Goal: Task Accomplishment & Management: Manage account settings

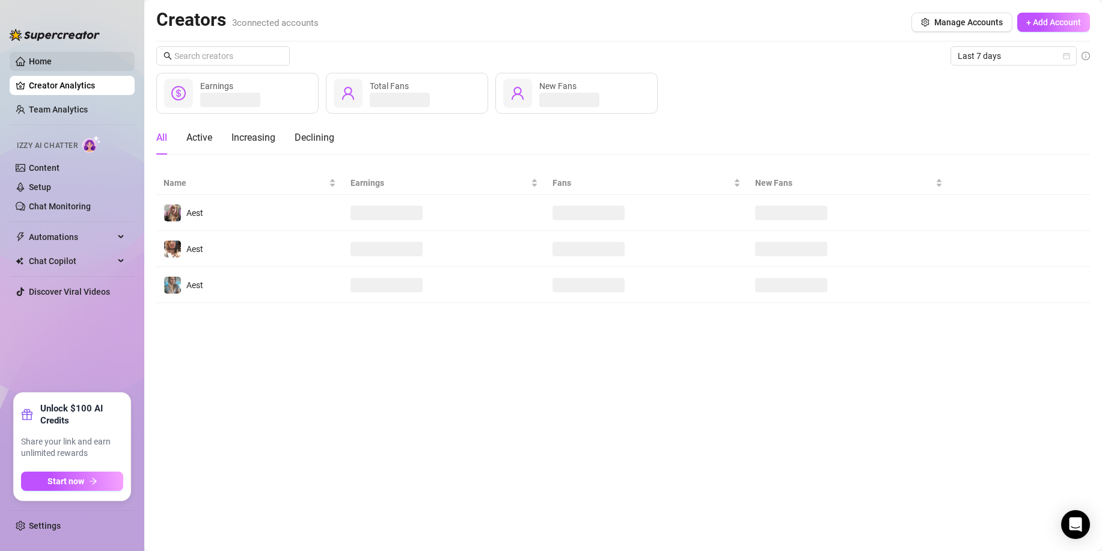
click at [52, 64] on link "Home" at bounding box center [40, 62] width 23 height 10
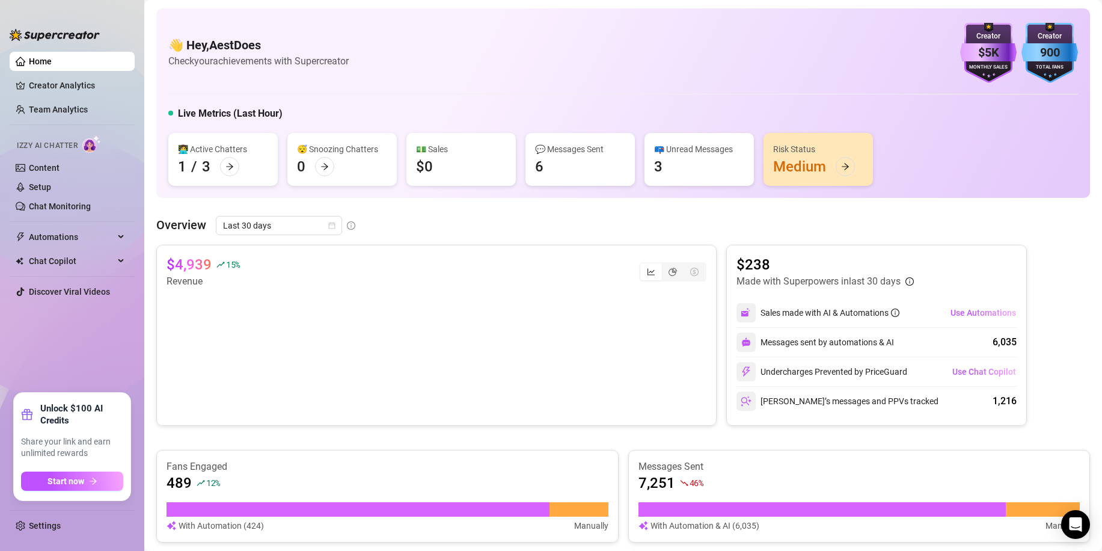
drag, startPoint x: 61, startPoint y: 275, endPoint x: 1, endPoint y: 102, distance: 183.5
click at [3, 107] on aside "Home Creator Analytics Team Analytics Izzy AI Chatter Content Setup Chat Monito…" at bounding box center [72, 275] width 144 height 551
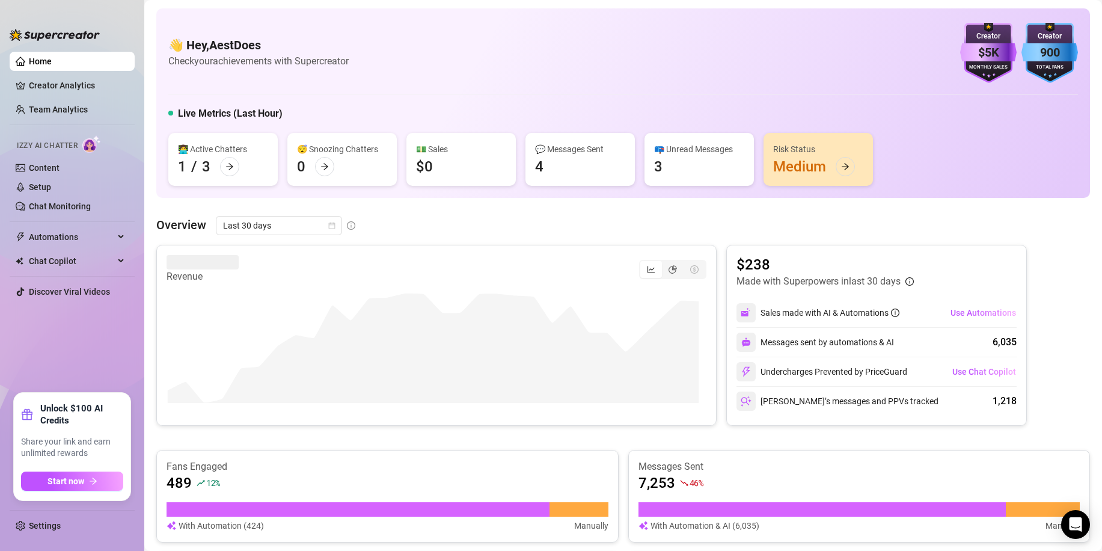
click at [147, 207] on main "👋 Hey, AestDoes Check your achievements with Supercreator $5K Creator Monthly S…" at bounding box center [623, 496] width 958 height 992
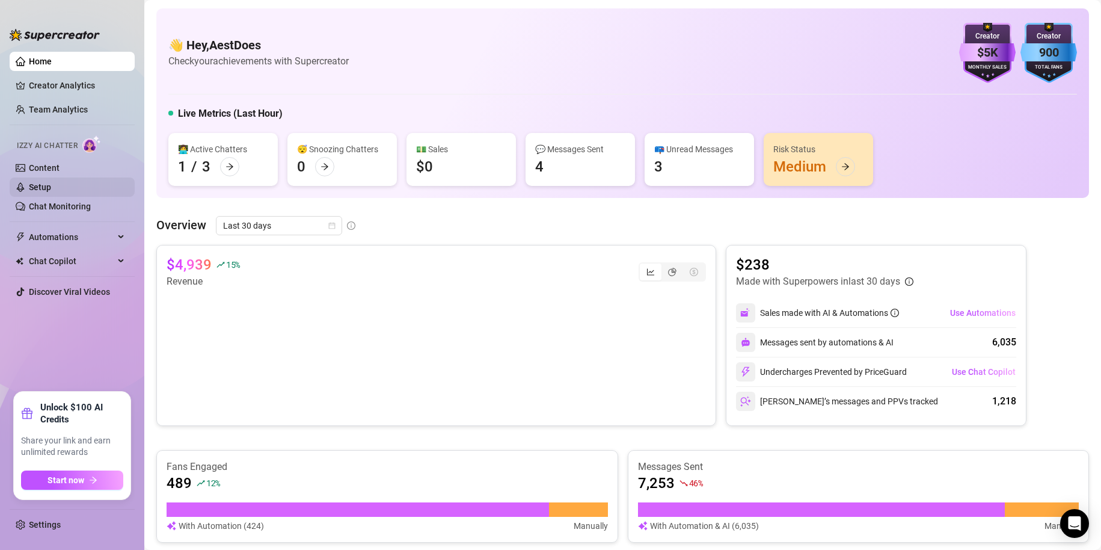
click at [51, 185] on link "Setup" at bounding box center [40, 187] width 22 height 10
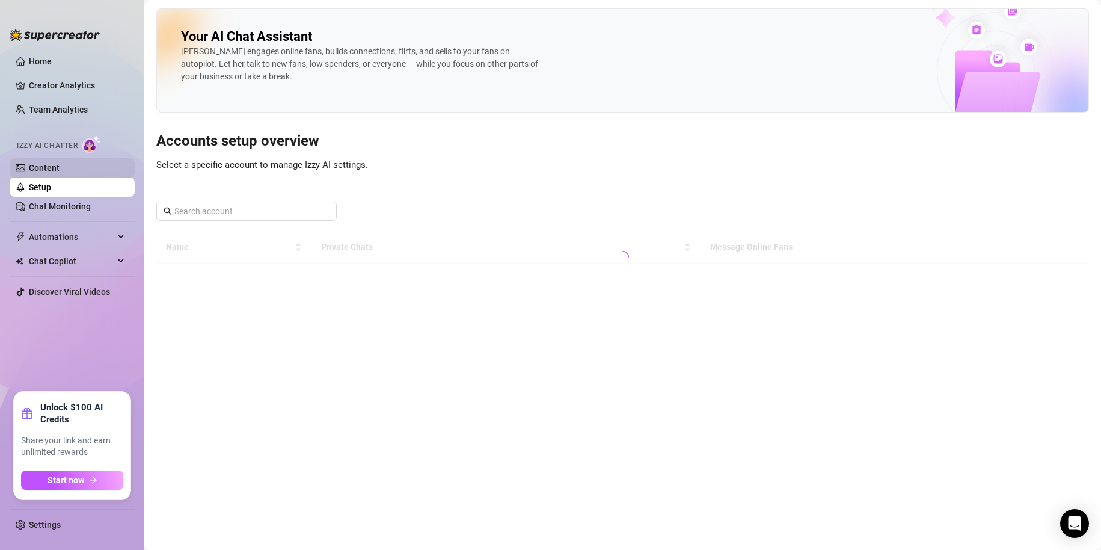
click at [53, 169] on link "Content" at bounding box center [44, 168] width 31 height 10
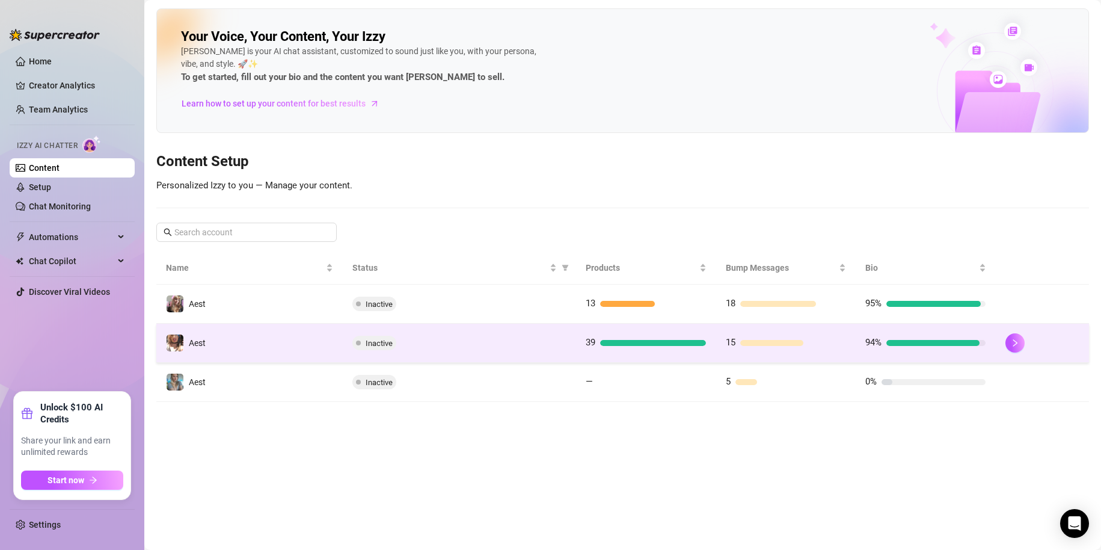
click at [479, 360] on td "Inactive" at bounding box center [459, 343] width 233 height 39
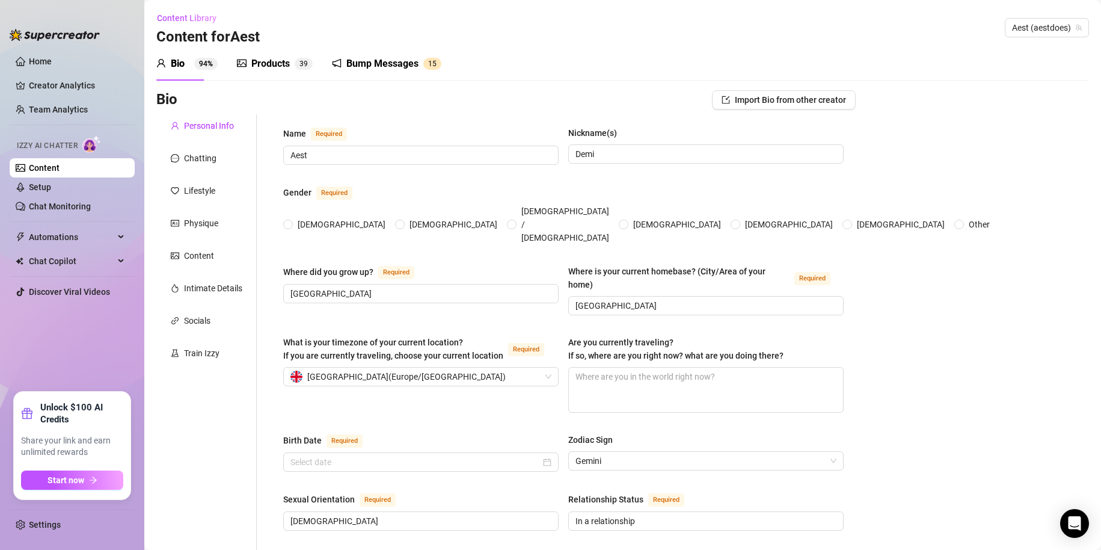
radio input "true"
type input "[DATE]"
click at [281, 76] on div "Products 3 9" at bounding box center [275, 64] width 76 height 34
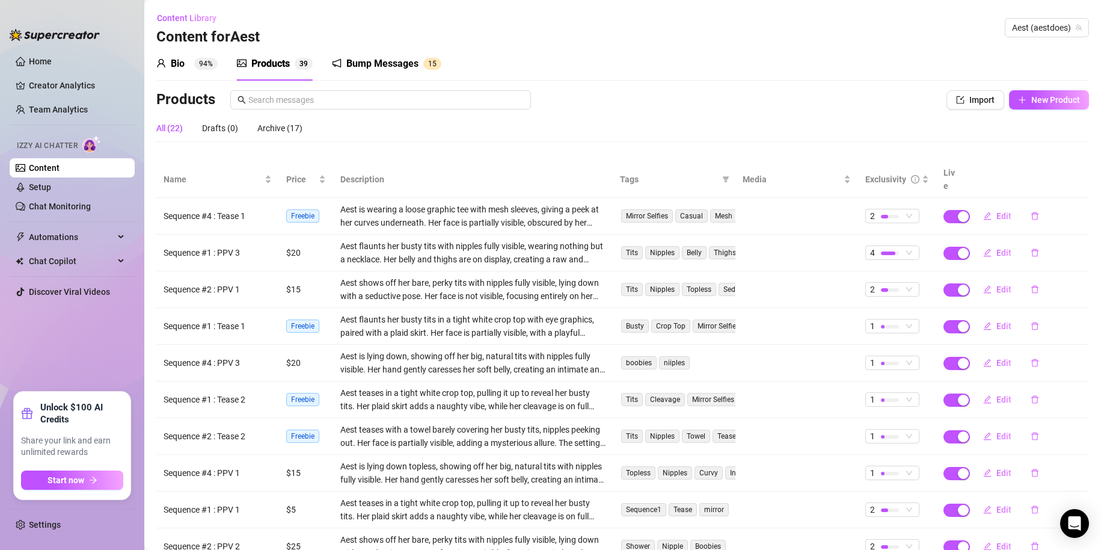
click at [285, 63] on div "Products" at bounding box center [270, 64] width 38 height 14
click at [431, 207] on div "Aest is wearing a loose graphic tee with mesh sleeves, giving a peek at her cur…" at bounding box center [472, 216] width 265 height 26
click at [247, 198] on td "Sequence #4 : Tease 1" at bounding box center [217, 216] width 123 height 37
click at [752, 210] on span "1" at bounding box center [754, 215] width 4 height 11
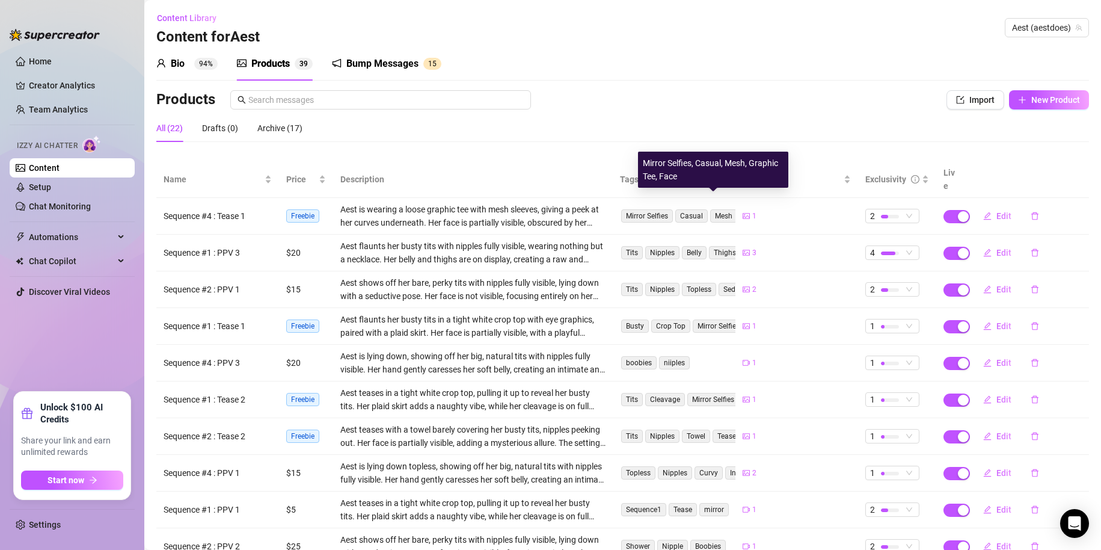
click at [685, 209] on span "Casual" at bounding box center [691, 215] width 32 height 13
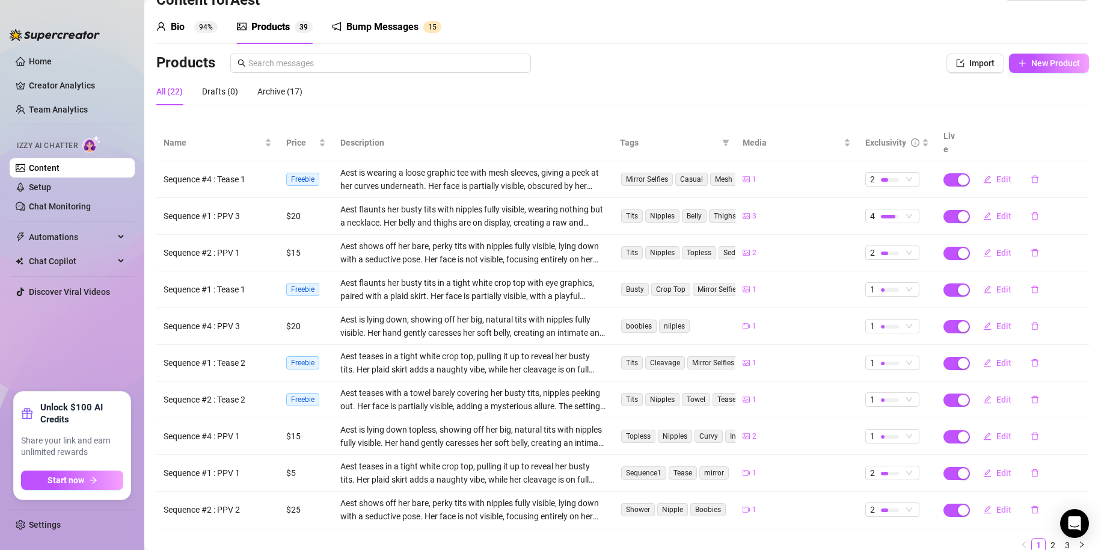
scroll to position [72, 0]
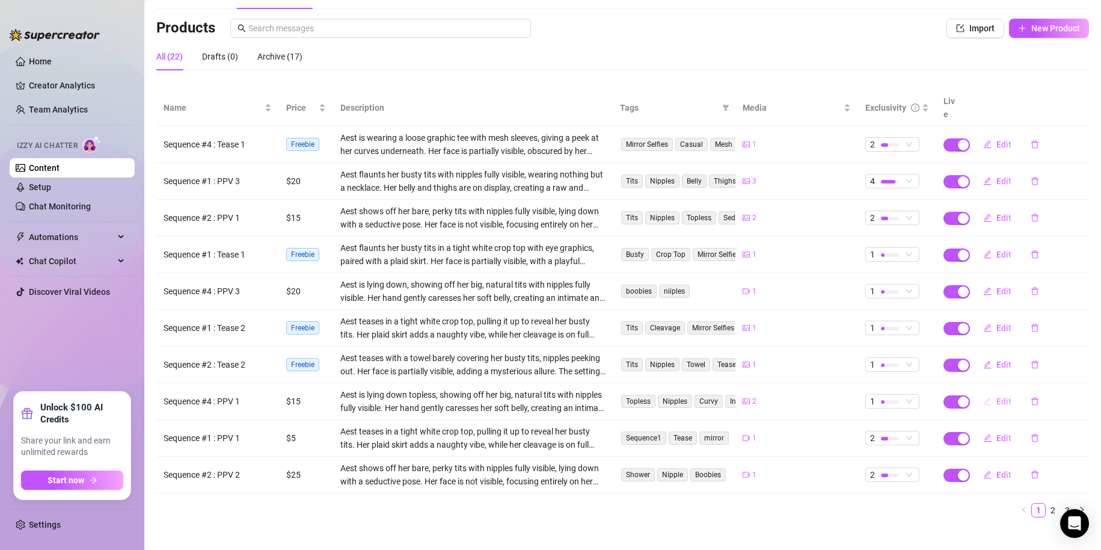
click at [996, 396] on span "Edit" at bounding box center [1003, 401] width 15 height 10
type textarea "Type your message here..."
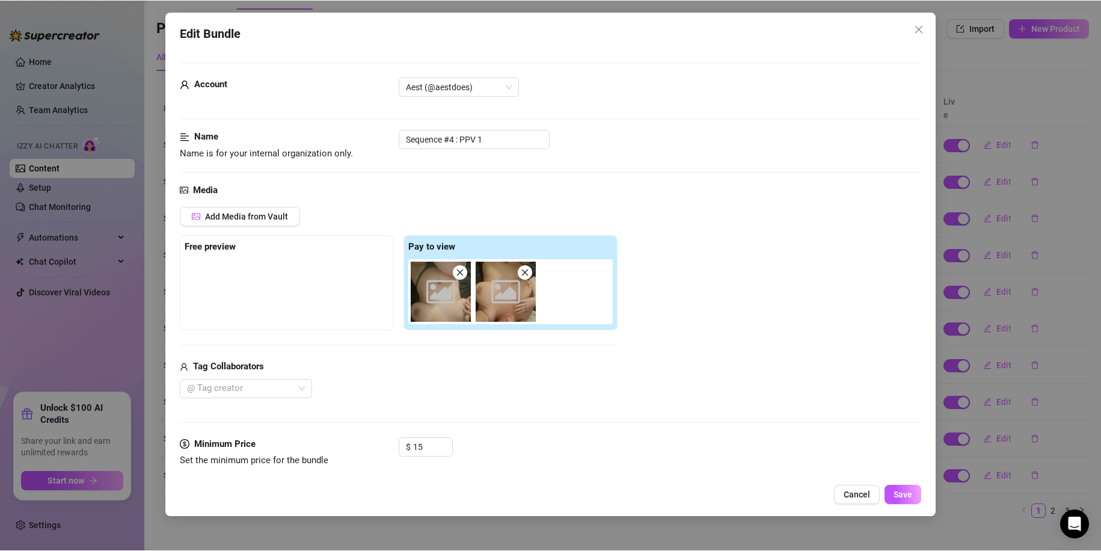
scroll to position [241, 0]
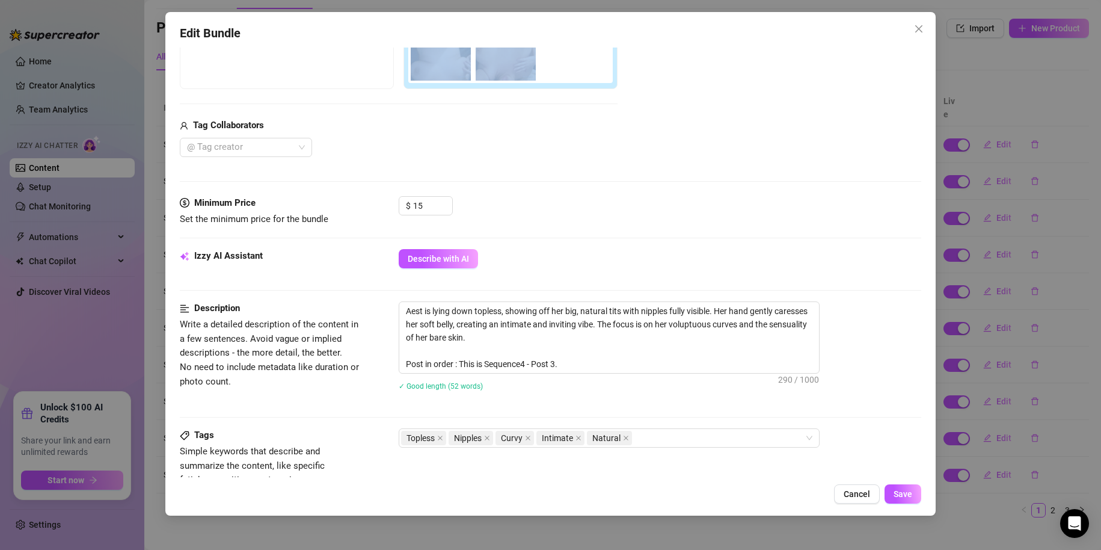
drag, startPoint x: 1087, startPoint y: 43, endPoint x: 1100, endPoint y: 40, distance: 13.6
click at [1099, 40] on div "Edit Bundle Account Aest (@aestdoes) Name Name is for your internal organizatio…" at bounding box center [550, 275] width 1101 height 550
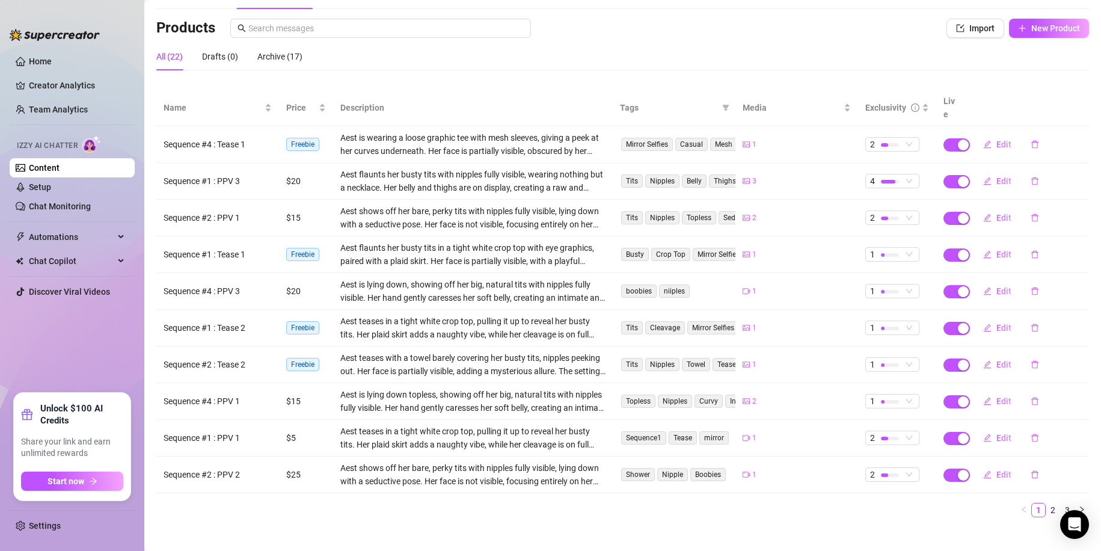
scroll to position [70, 0]
click at [29, 57] on link "Home" at bounding box center [40, 62] width 23 height 10
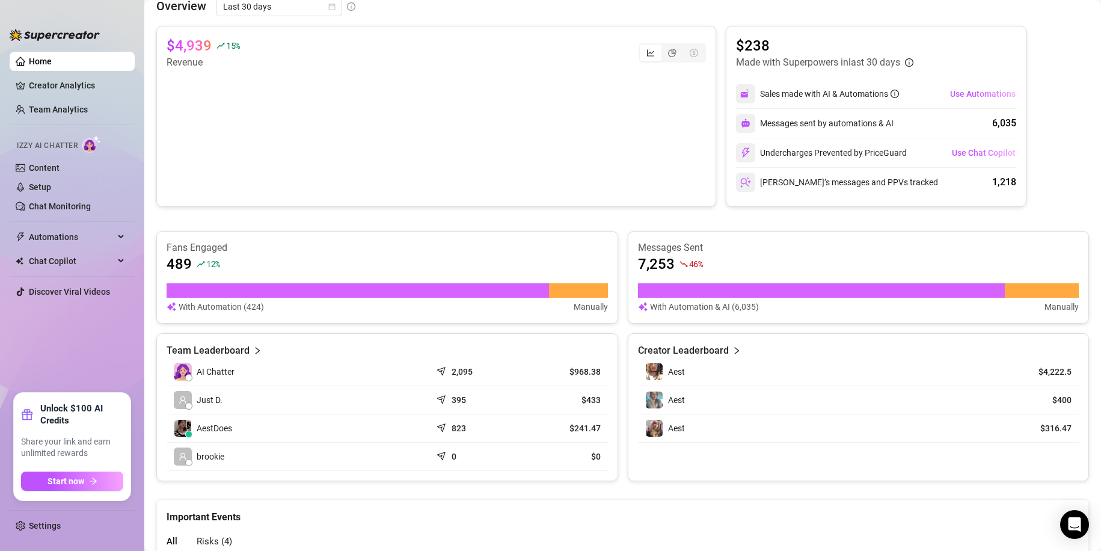
scroll to position [311, 0]
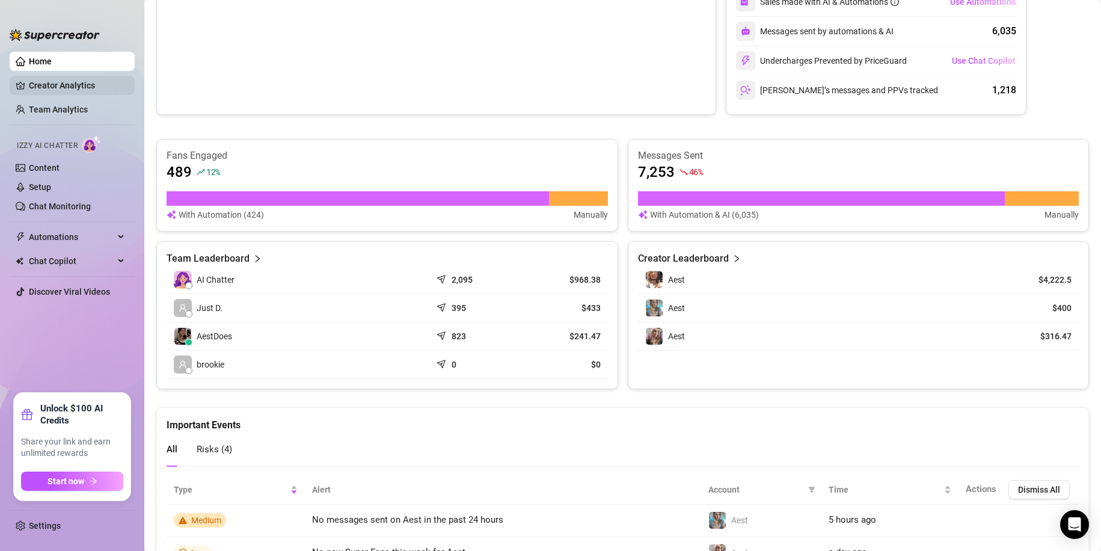
click at [71, 81] on link "Creator Analytics" at bounding box center [77, 85] width 96 height 19
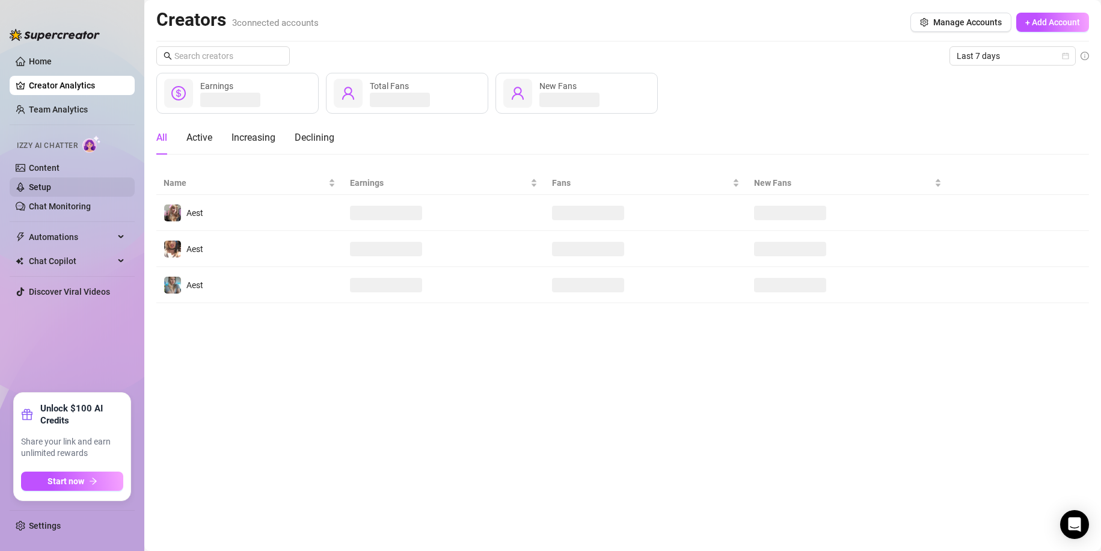
click at [51, 187] on link "Setup" at bounding box center [40, 187] width 22 height 10
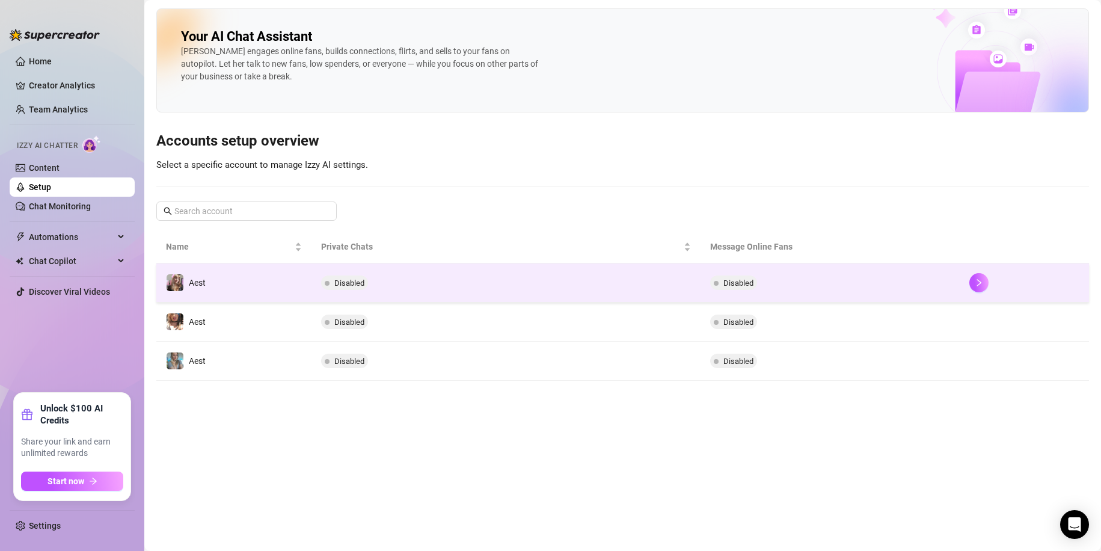
click at [447, 290] on td "Disabled" at bounding box center [505, 282] width 388 height 39
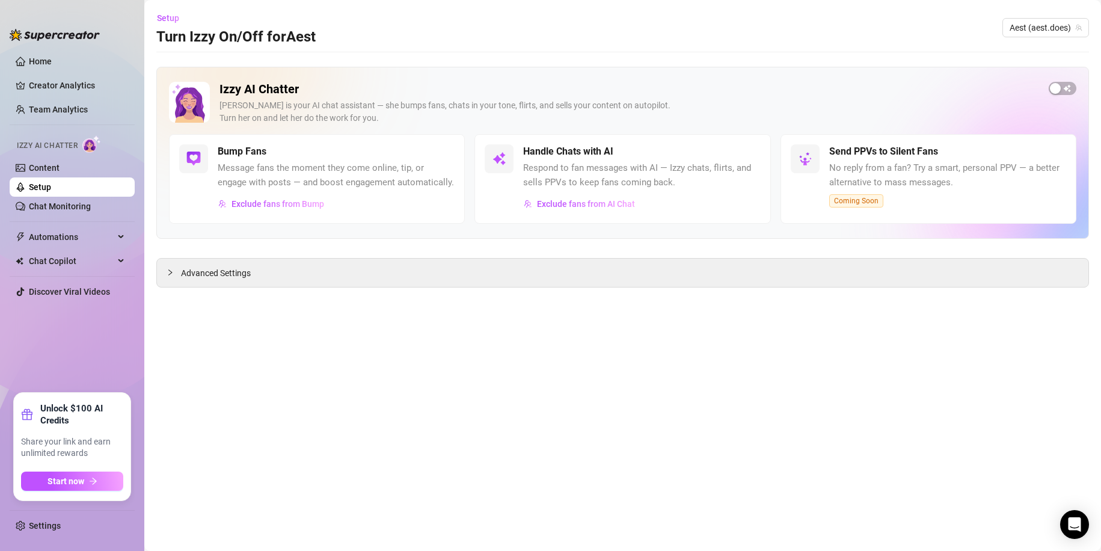
click at [51, 190] on link "Setup" at bounding box center [40, 187] width 22 height 10
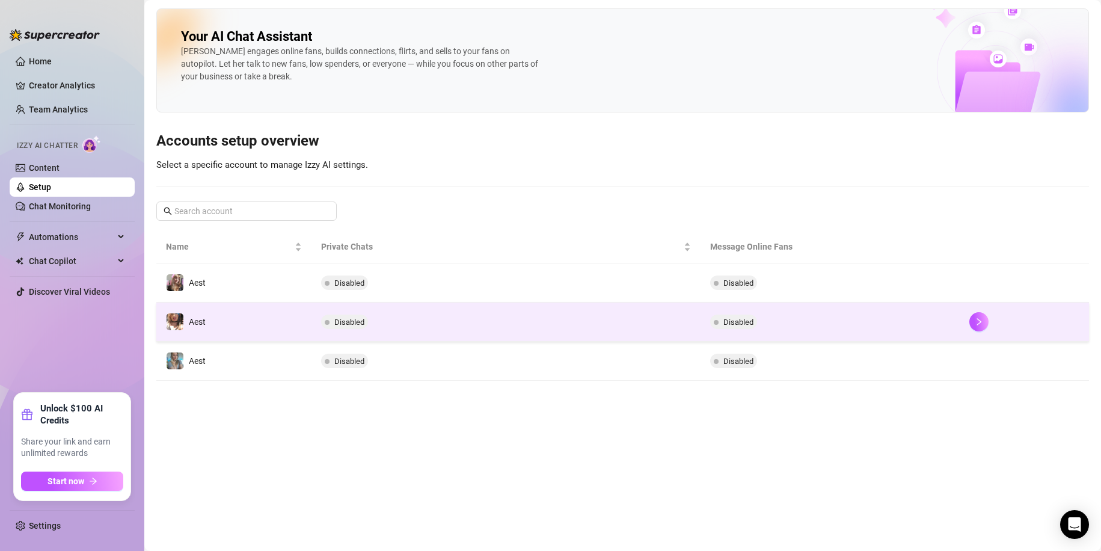
click at [404, 333] on td "Disabled" at bounding box center [505, 321] width 388 height 39
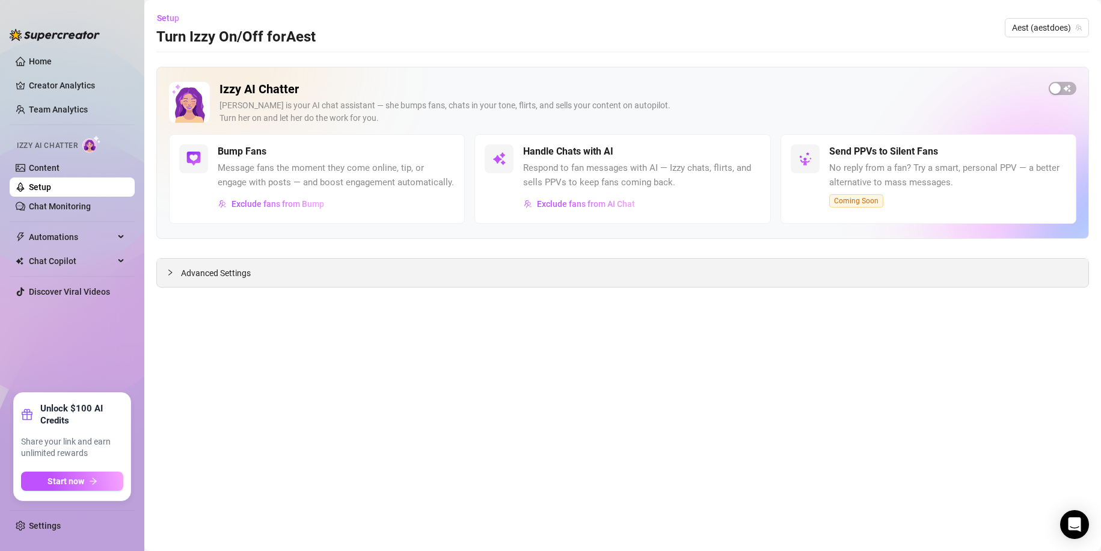
click at [340, 263] on div "Advanced Settings" at bounding box center [622, 273] width 931 height 28
drag, startPoint x: 286, startPoint y: 275, endPoint x: 228, endPoint y: 286, distance: 59.3
click at [263, 281] on div "Advanced Settings" at bounding box center [622, 273] width 931 height 28
click at [60, 167] on link "Content" at bounding box center [44, 168] width 31 height 10
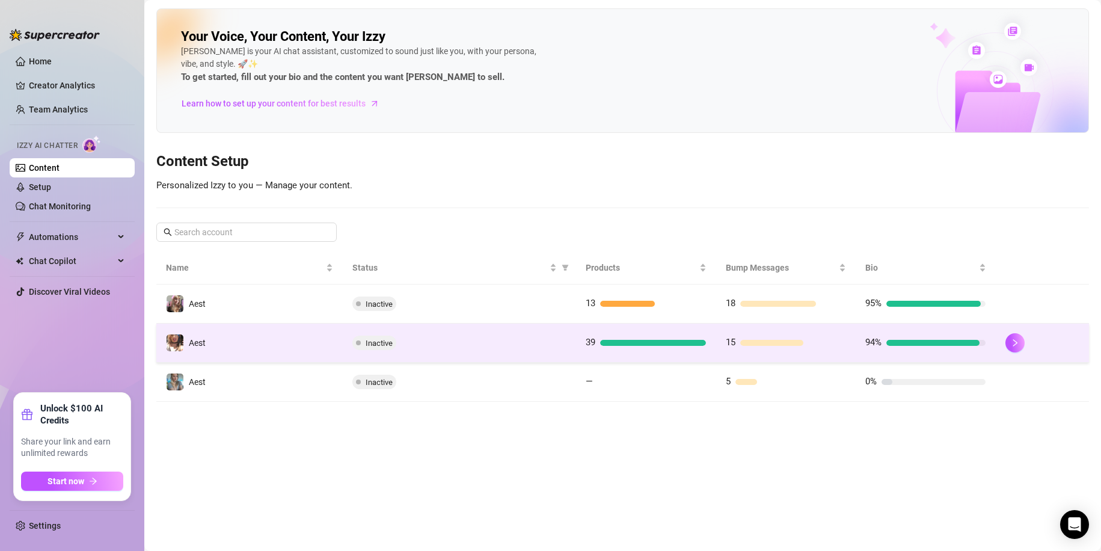
click at [531, 342] on div "Inactive" at bounding box center [459, 343] width 214 height 14
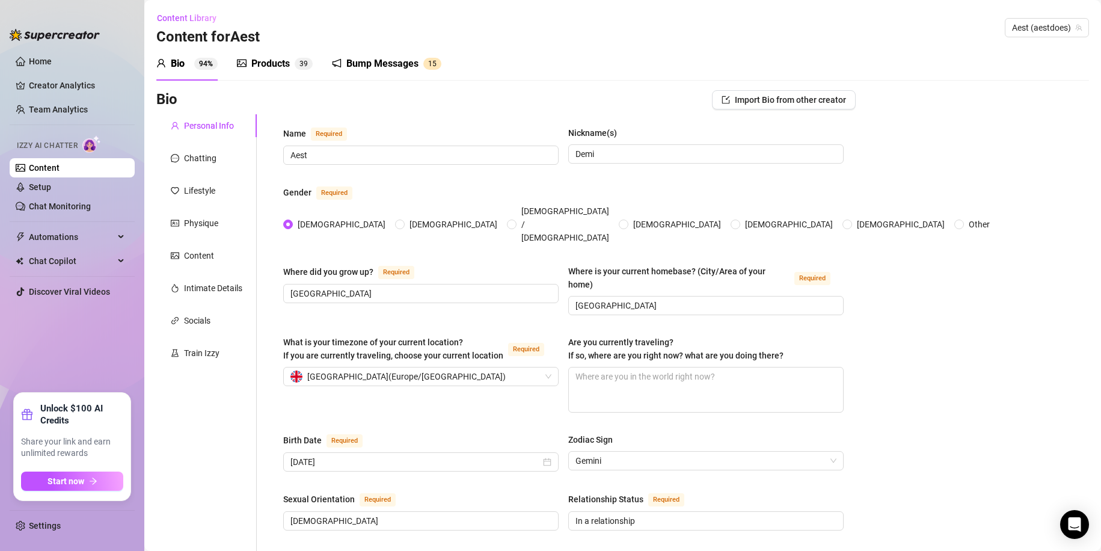
click at [239, 67] on icon "picture" at bounding box center [242, 63] width 10 height 10
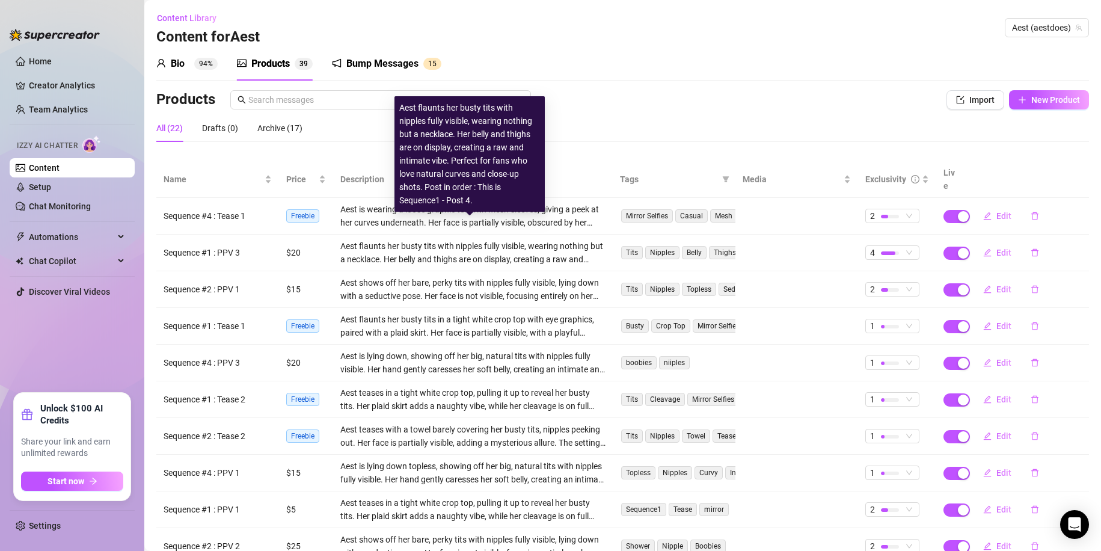
scroll to position [70, 0]
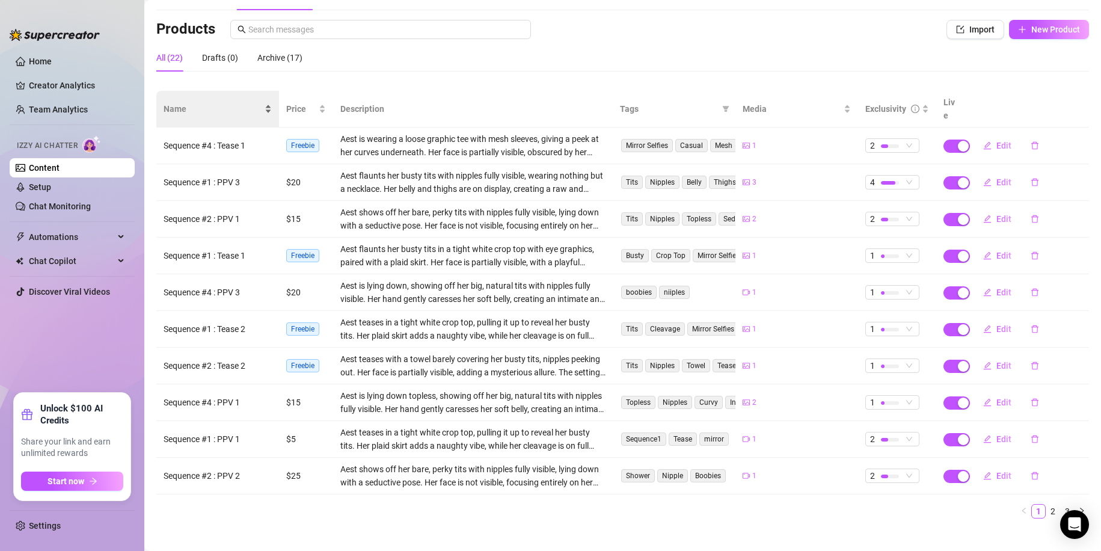
drag, startPoint x: 188, startPoint y: 108, endPoint x: 209, endPoint y: 105, distance: 21.3
click at [189, 108] on span "Name" at bounding box center [213, 108] width 99 height 13
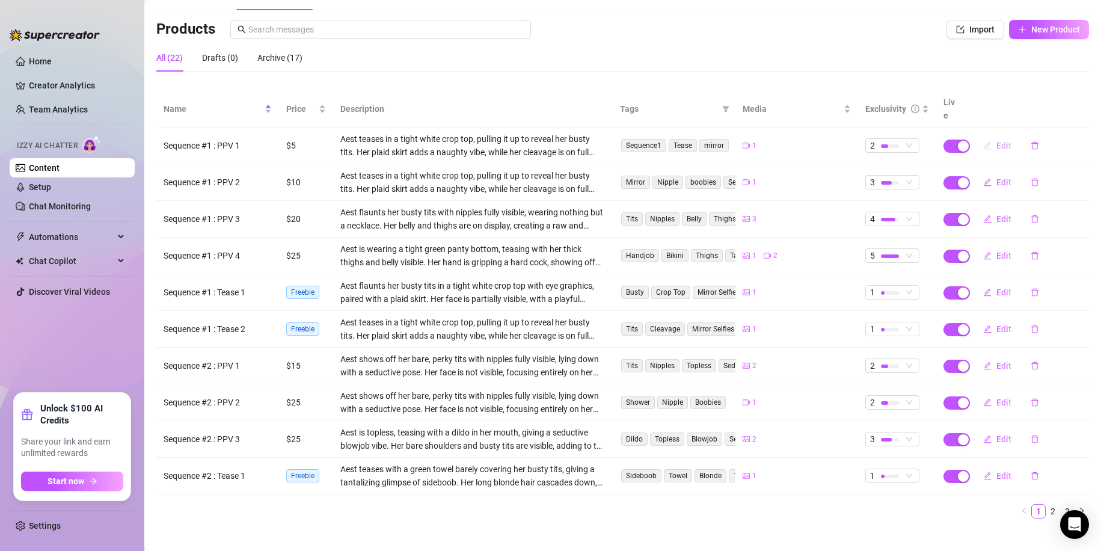
click at [996, 141] on span "Edit" at bounding box center [1003, 146] width 15 height 10
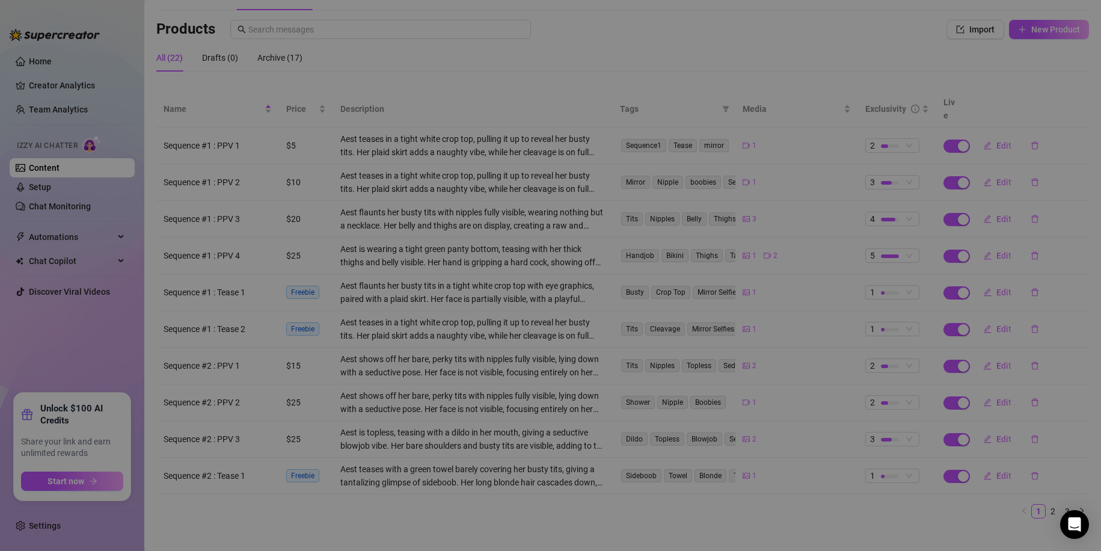
type textarea "Showing you just a glimpse of everything that could be yours xx"
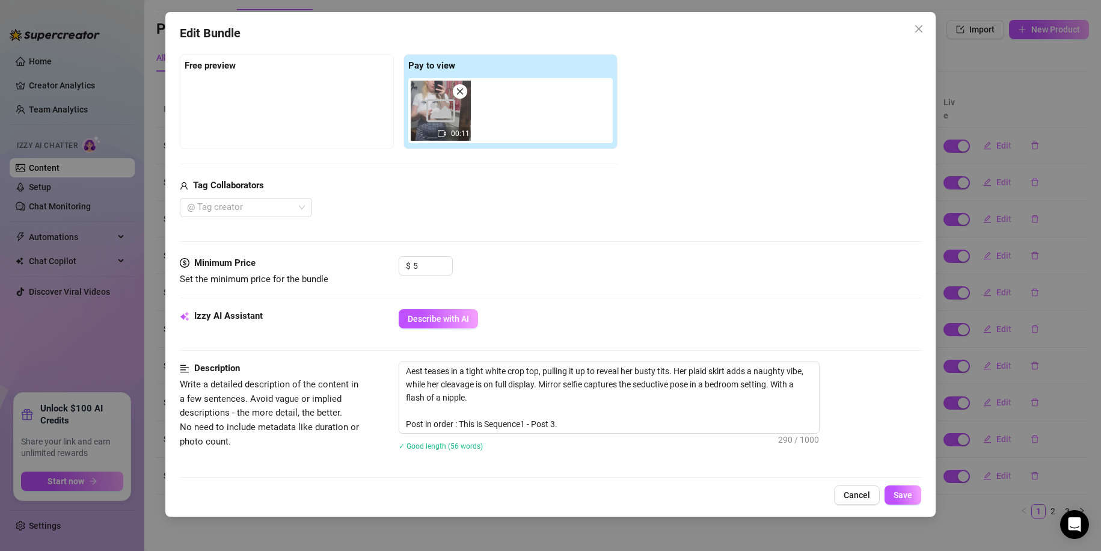
scroll to position [301, 0]
